Goal: Task Accomplishment & Management: Manage account settings

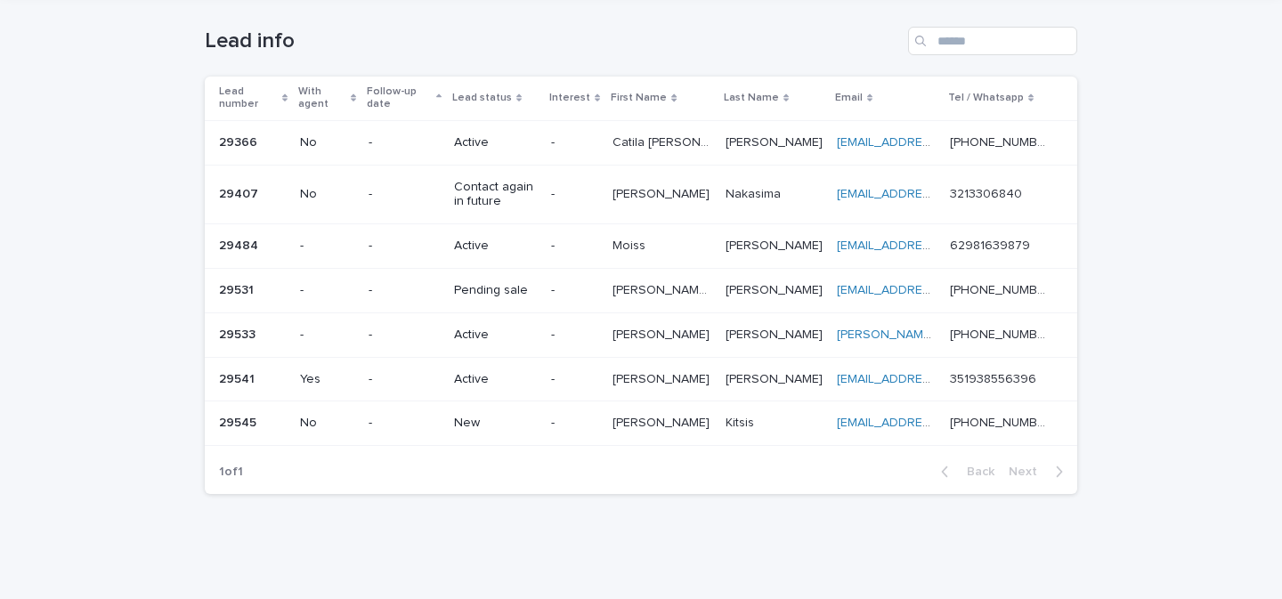
scroll to position [115, 0]
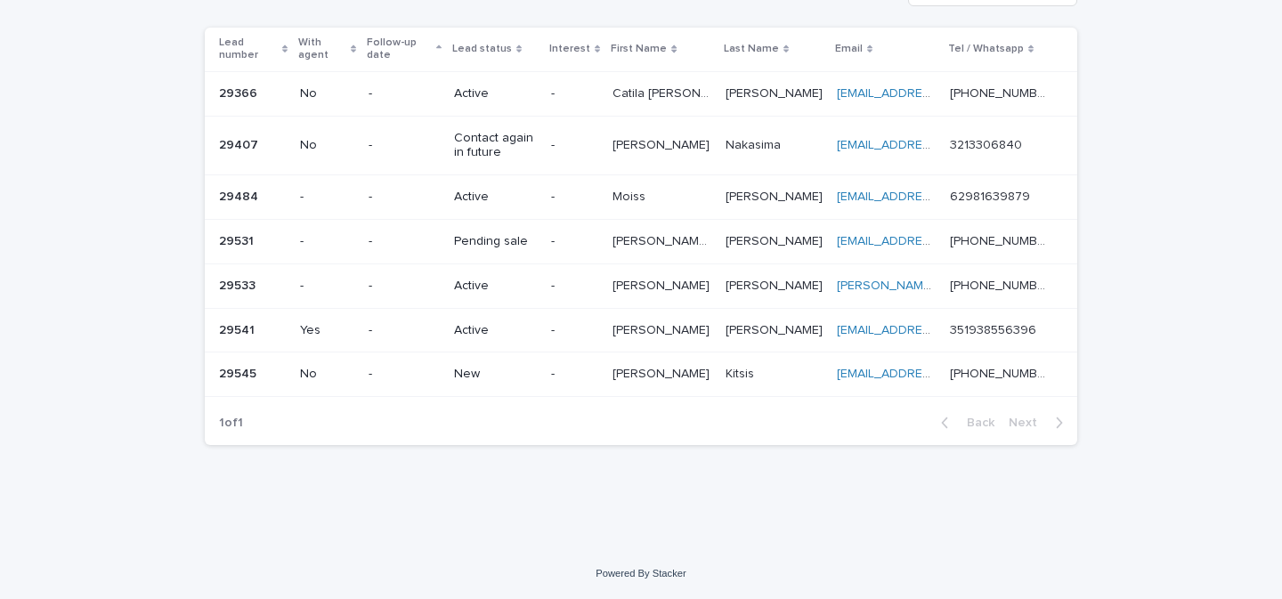
click at [484, 373] on p "New" at bounding box center [495, 374] width 83 height 15
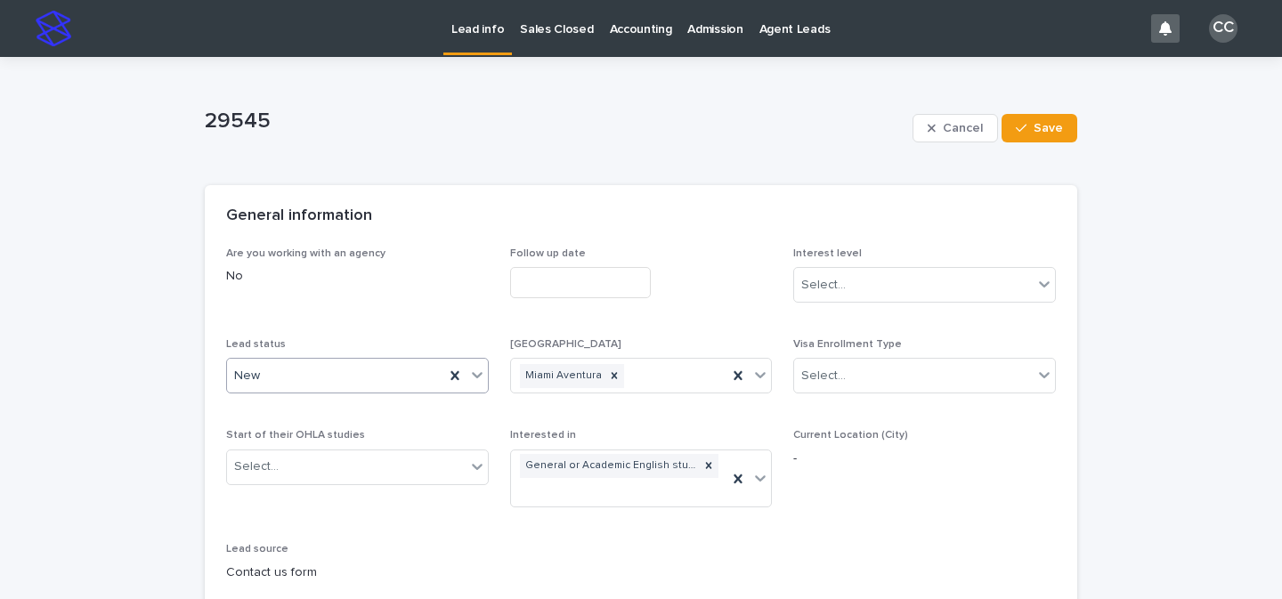
click at [469, 371] on icon at bounding box center [477, 375] width 18 height 18
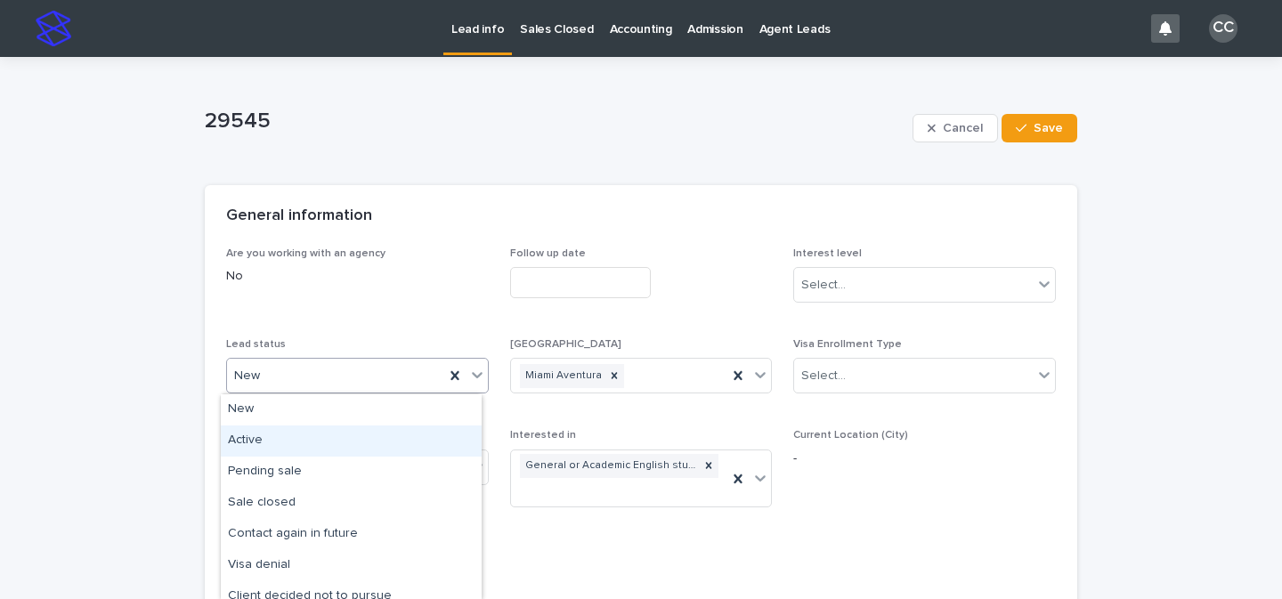
click at [368, 436] on div "Active" at bounding box center [351, 440] width 261 height 31
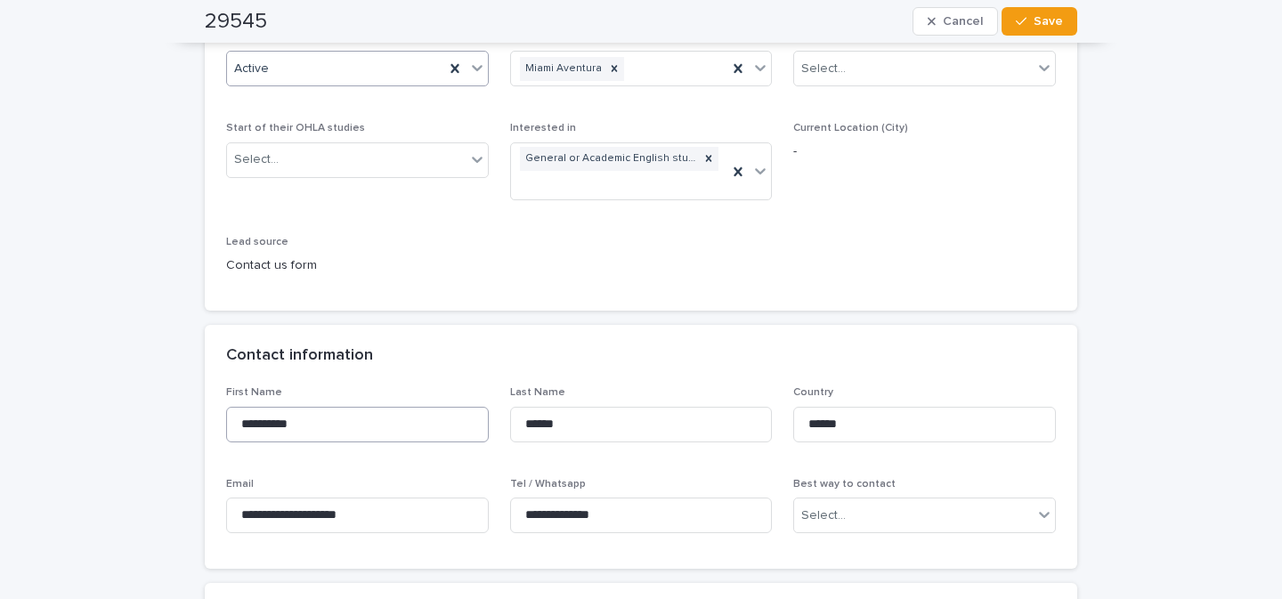
scroll to position [595, 0]
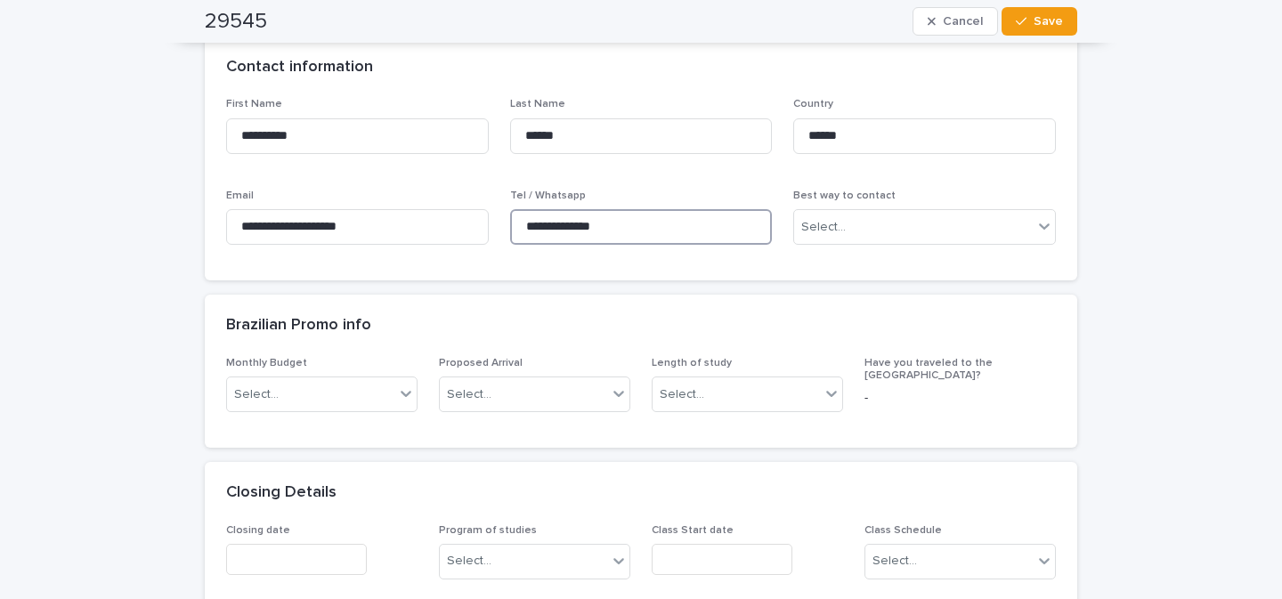
click at [627, 231] on input "**********" at bounding box center [641, 227] width 263 height 36
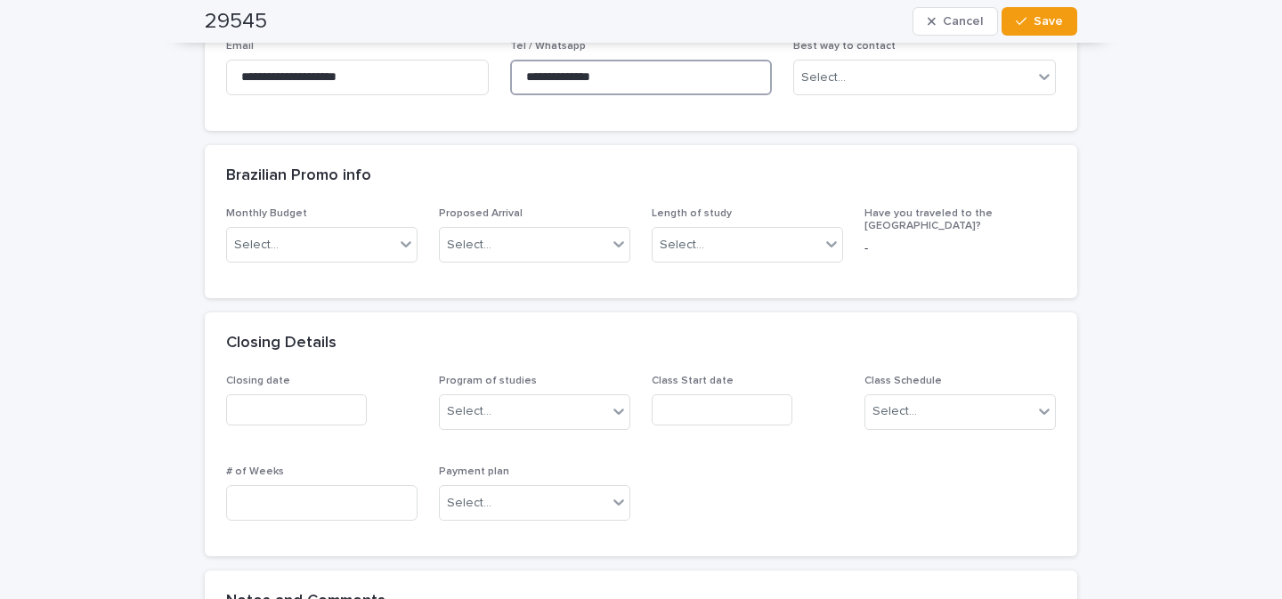
scroll to position [899, 0]
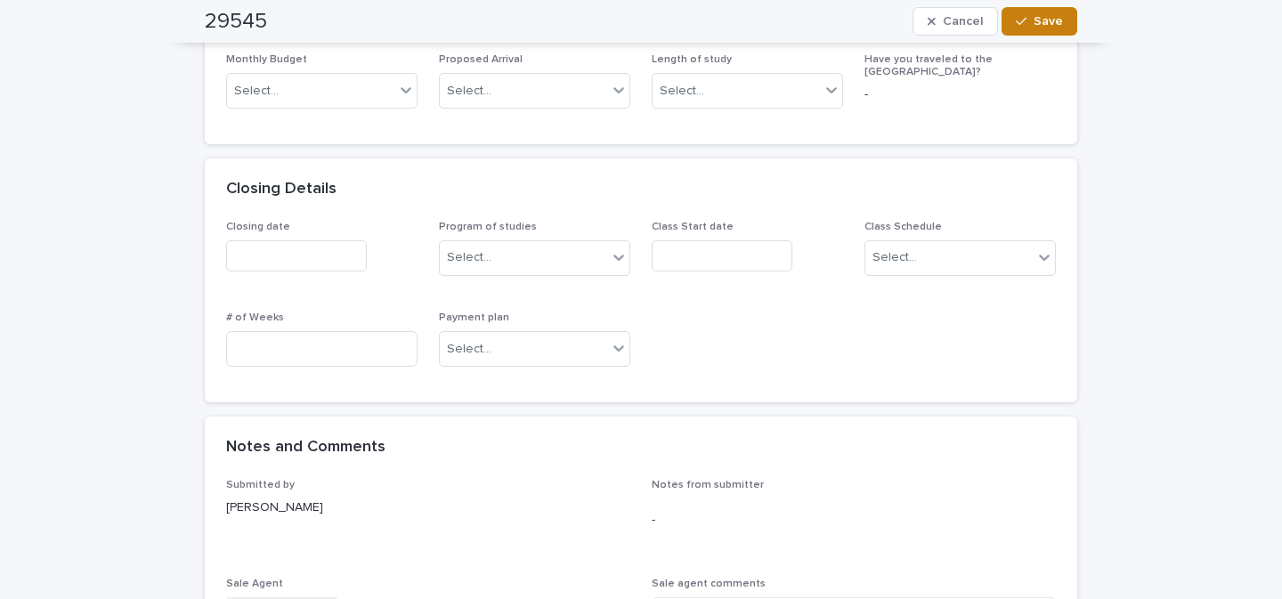
click at [1037, 11] on button "Save" at bounding box center [1039, 21] width 76 height 28
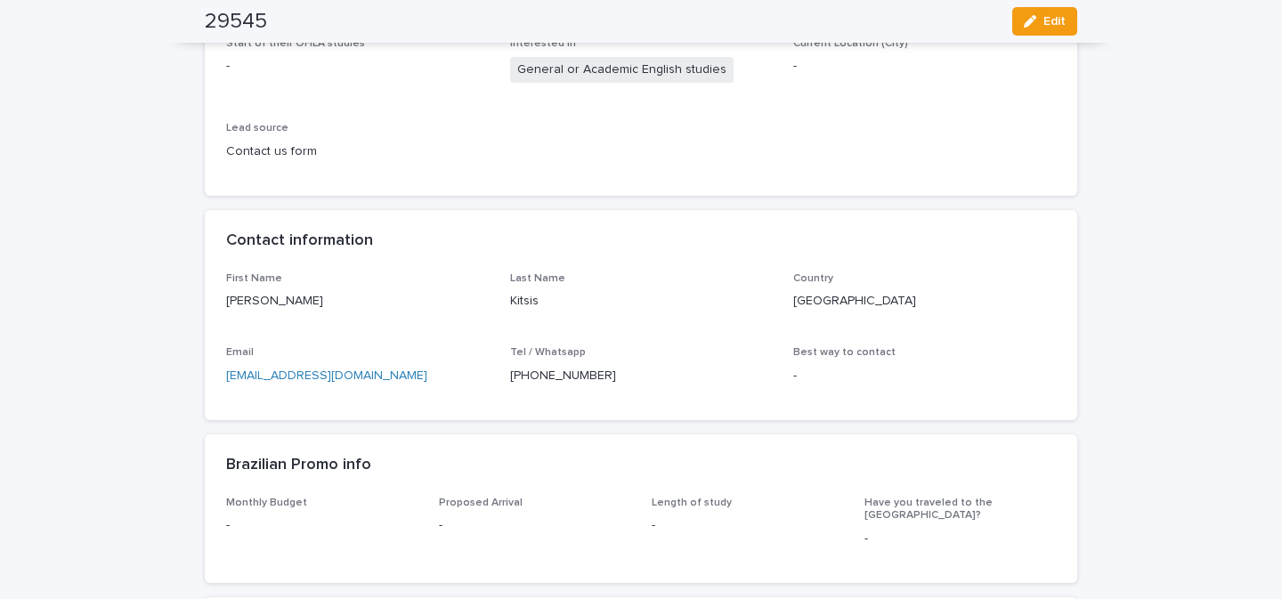
scroll to position [303, 0]
